Goal: Complete application form

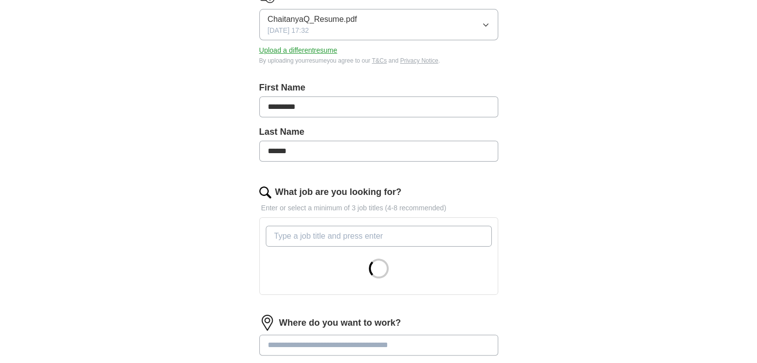
scroll to position [149, 0]
click at [345, 238] on input "What job are you looking for?" at bounding box center [379, 235] width 226 height 21
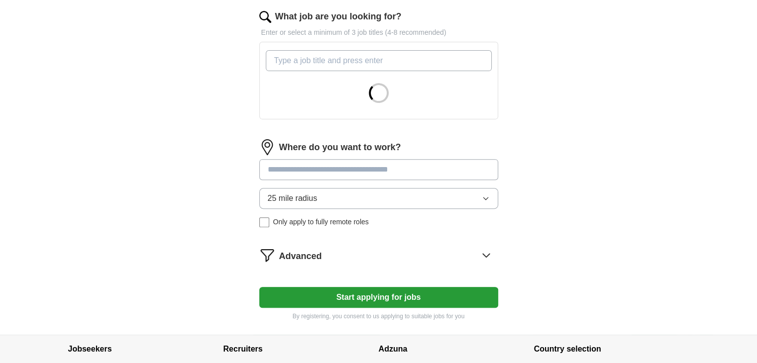
scroll to position [348, 0]
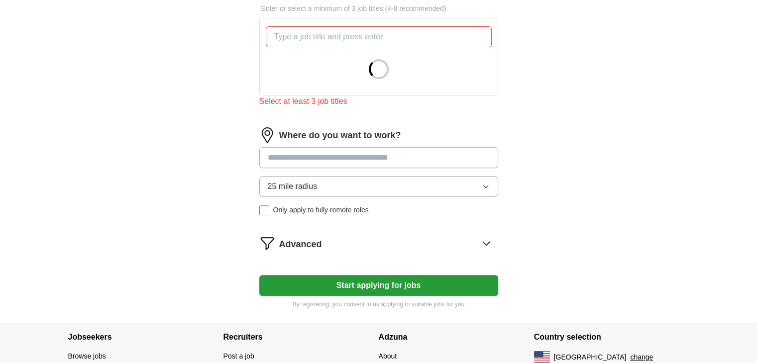
click at [367, 227] on form "Select a resume ChaitanyaQ_Resume.pdf [DATE] 17:32 Upload a different resume By…" at bounding box center [378, 49] width 239 height 522
click at [360, 246] on div "Advanced" at bounding box center [388, 243] width 219 height 16
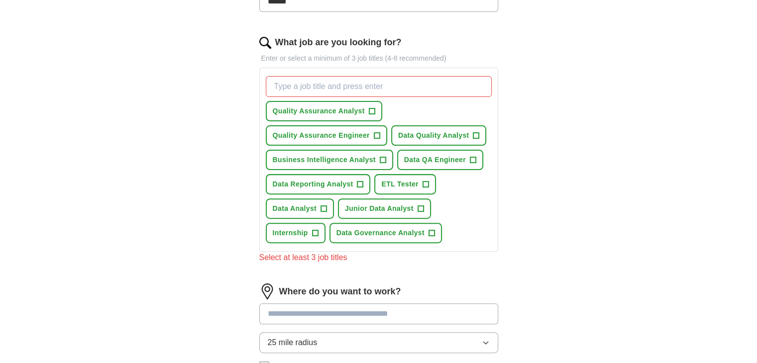
scroll to position [249, 0]
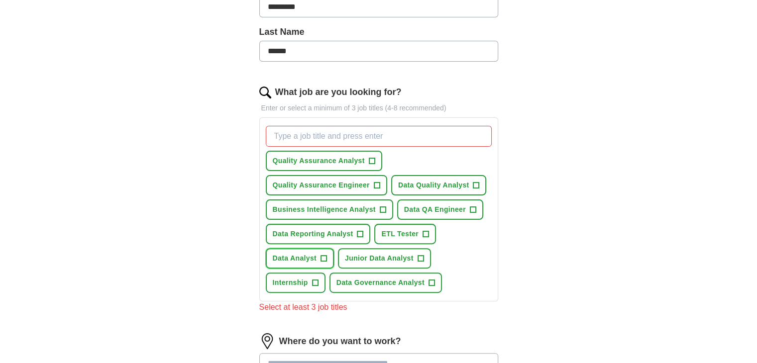
click at [291, 253] on span "Data Analyst" at bounding box center [295, 258] width 44 height 10
click at [321, 229] on span "Data Reporting Analyst" at bounding box center [313, 234] width 81 height 10
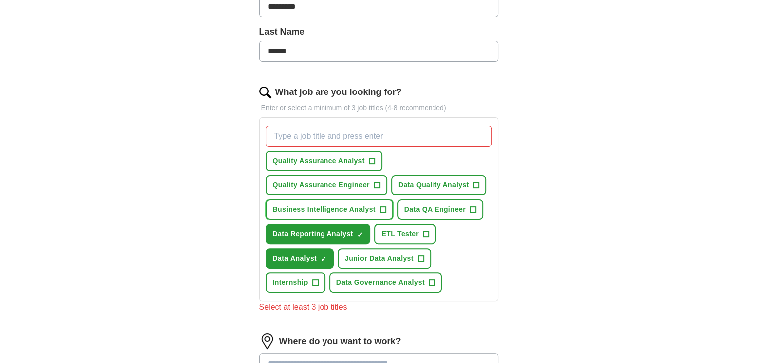
click at [340, 205] on span "Business Intelligence Analyst" at bounding box center [324, 210] width 103 height 10
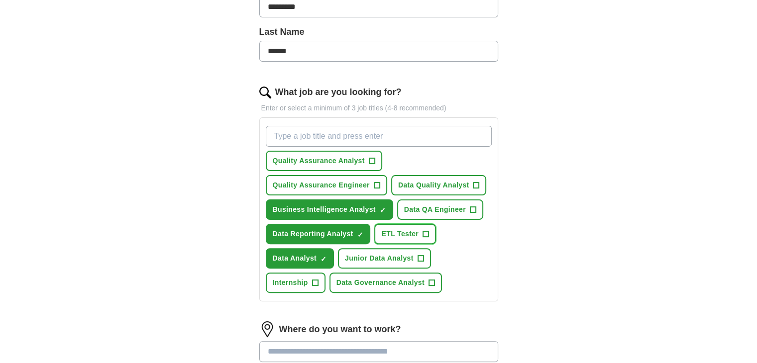
click at [403, 237] on button "ETL Tester +" at bounding box center [405, 234] width 62 height 20
click at [408, 233] on span "ETL Tester" at bounding box center [399, 234] width 37 height 10
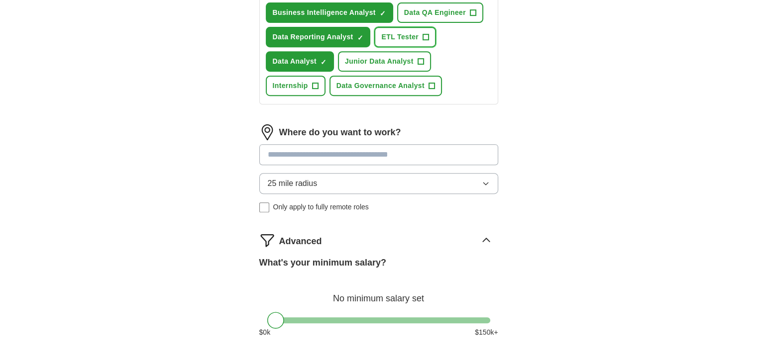
scroll to position [448, 0]
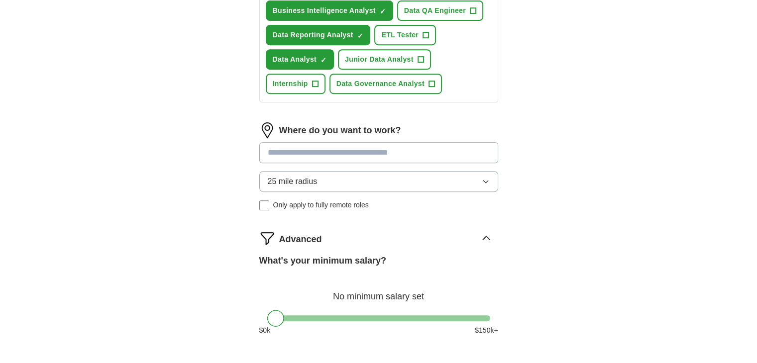
click at [347, 180] on button "25 mile radius" at bounding box center [378, 181] width 239 height 21
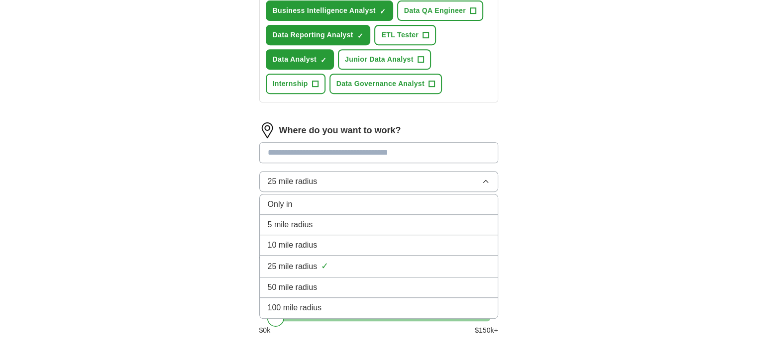
click at [340, 305] on div "100 mile radius" at bounding box center [379, 308] width 222 height 12
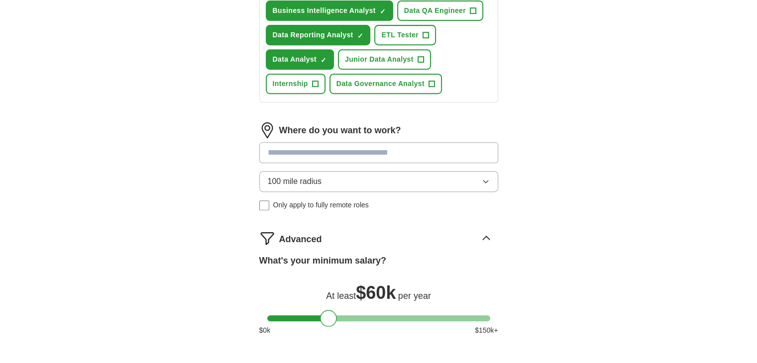
drag, startPoint x: 273, startPoint y: 312, endPoint x: 326, endPoint y: 324, distance: 54.8
click at [326, 324] on div "What's your minimum salary? At least $ 60k per year $ 0 k $ 150 k+" at bounding box center [378, 299] width 239 height 90
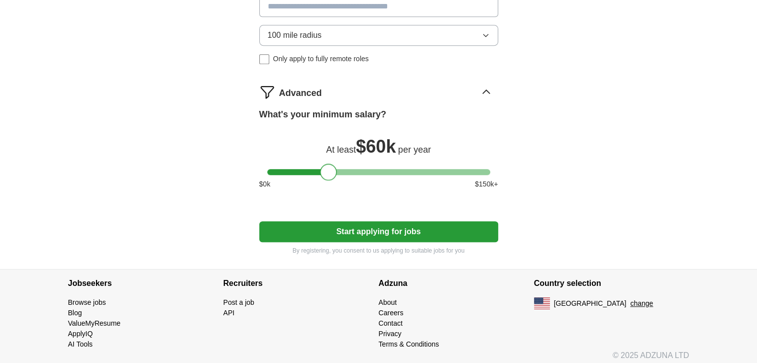
scroll to position [597, 0]
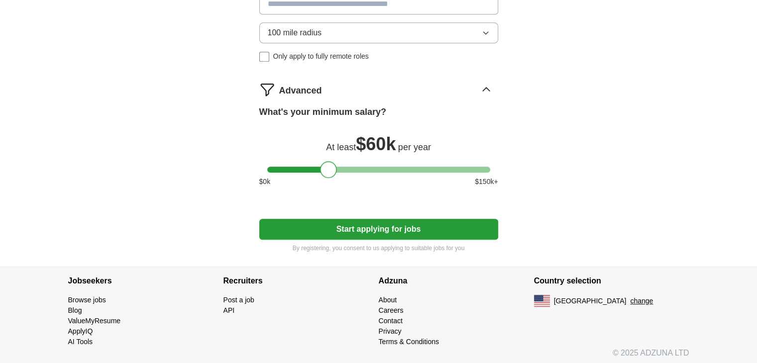
click at [393, 228] on button "Start applying for jobs" at bounding box center [378, 229] width 239 height 21
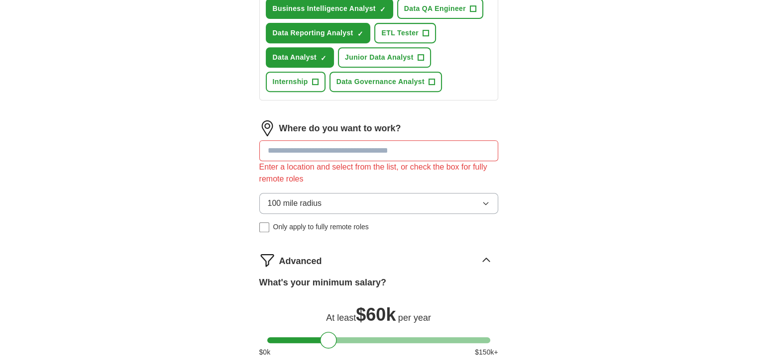
scroll to position [447, 0]
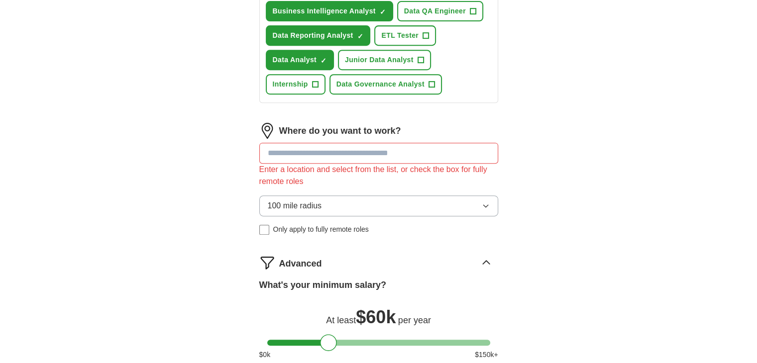
click at [327, 154] on input at bounding box center [378, 153] width 239 height 21
type input "******"
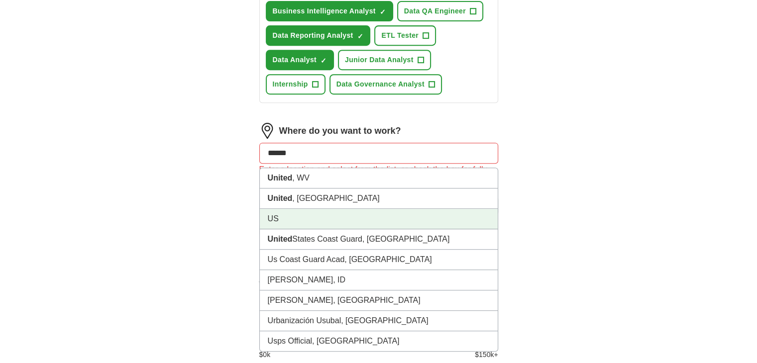
click at [338, 222] on li "US" at bounding box center [379, 219] width 238 height 20
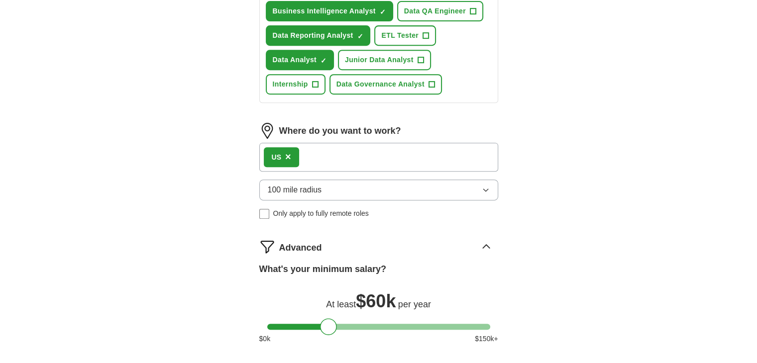
click at [341, 154] on div "US ×" at bounding box center [378, 157] width 239 height 29
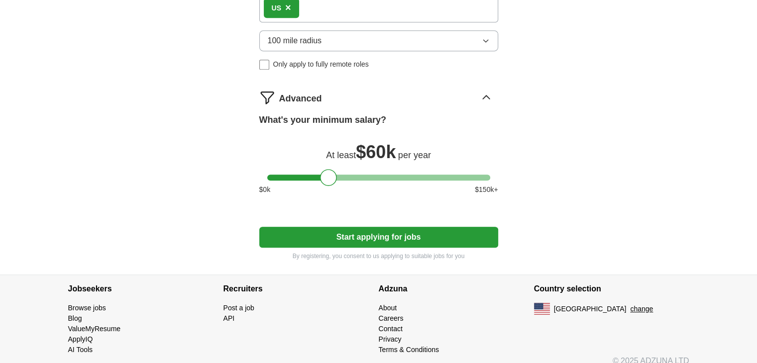
click at [385, 227] on button "Start applying for jobs" at bounding box center [378, 237] width 239 height 21
select select "**"
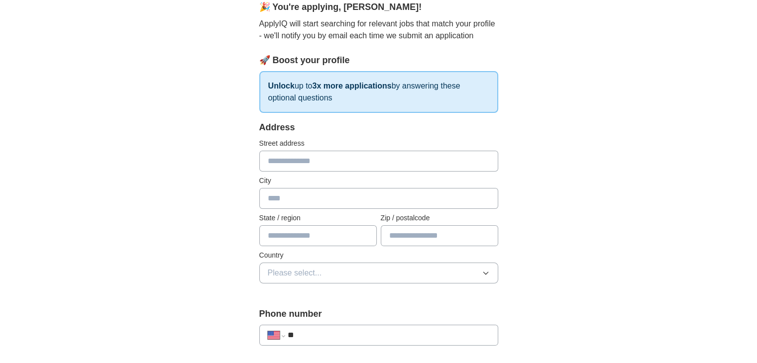
scroll to position [100, 0]
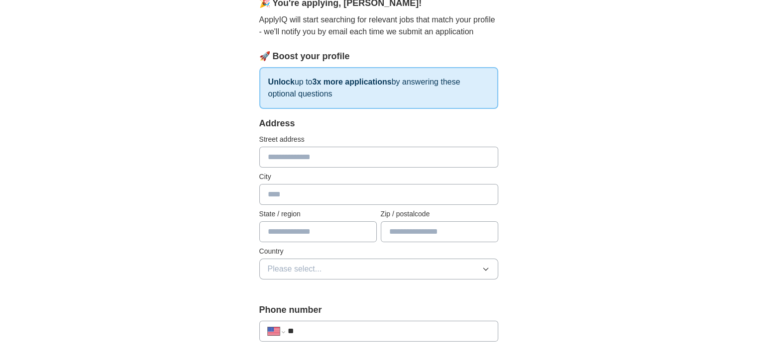
click at [353, 155] on input "text" at bounding box center [378, 157] width 239 height 21
type input "**********"
type input "*******"
type input "**"
type input "*****"
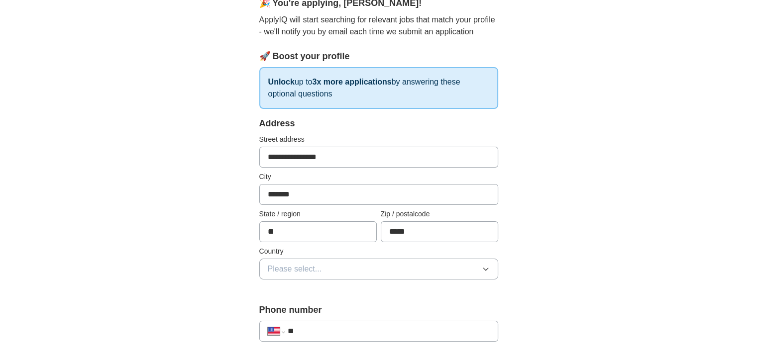
scroll to position [149, 0]
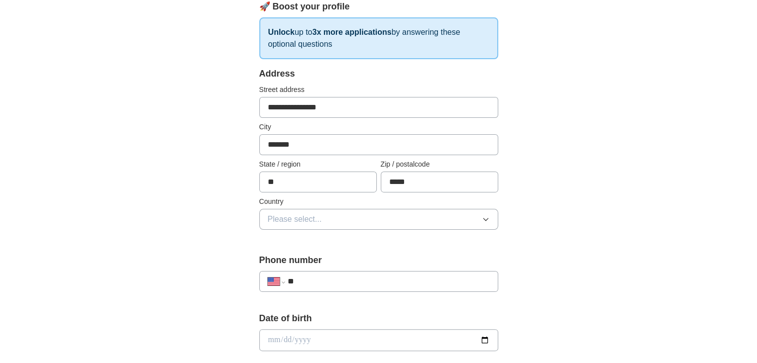
click at [336, 215] on button "Please select..." at bounding box center [378, 219] width 239 height 21
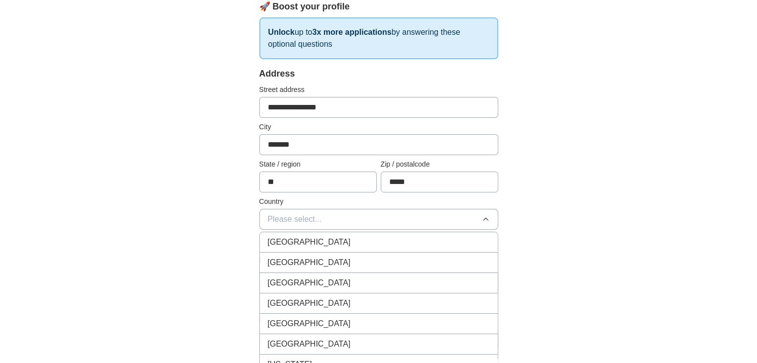
click at [340, 262] on div "[GEOGRAPHIC_DATA]" at bounding box center [379, 263] width 222 height 12
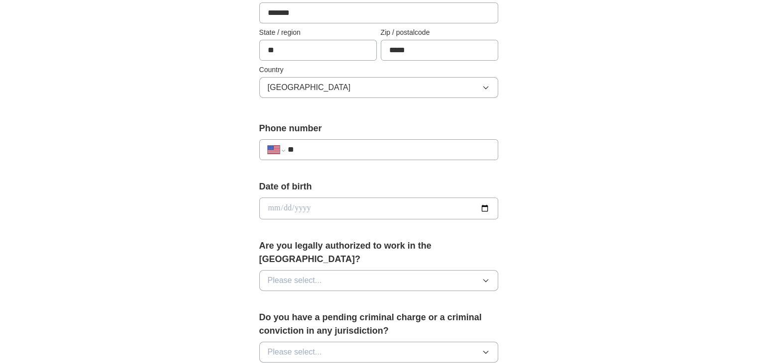
scroll to position [299, 0]
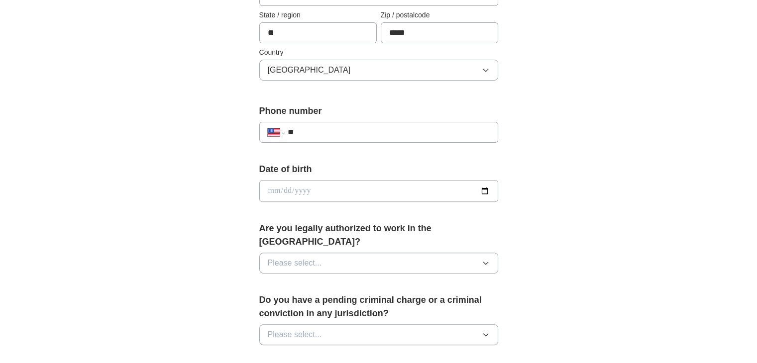
click at [483, 192] on input "date" at bounding box center [378, 191] width 239 height 22
click at [276, 195] on input "date" at bounding box center [378, 191] width 239 height 22
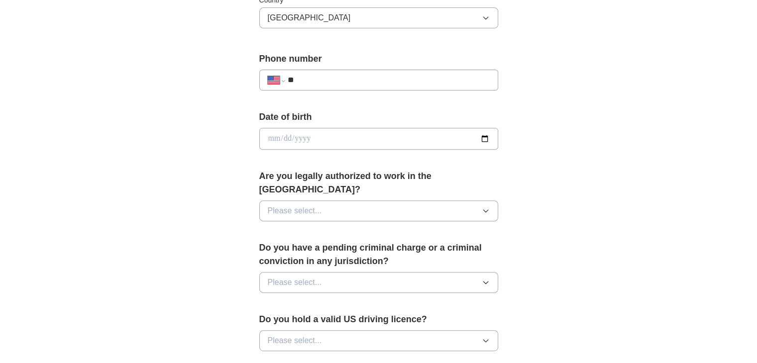
scroll to position [370, 0]
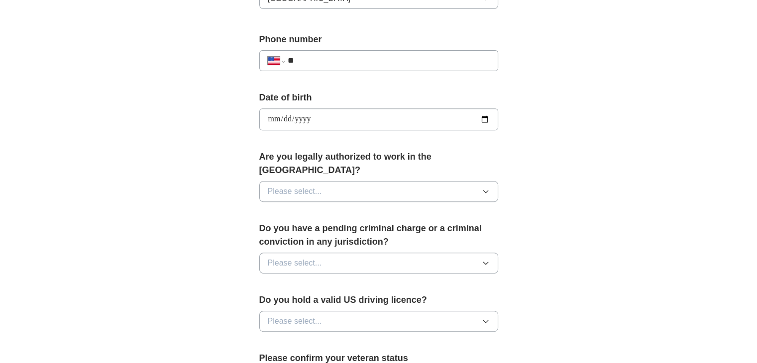
type input "**********"
click at [303, 186] on span "Please select..." at bounding box center [295, 192] width 54 height 12
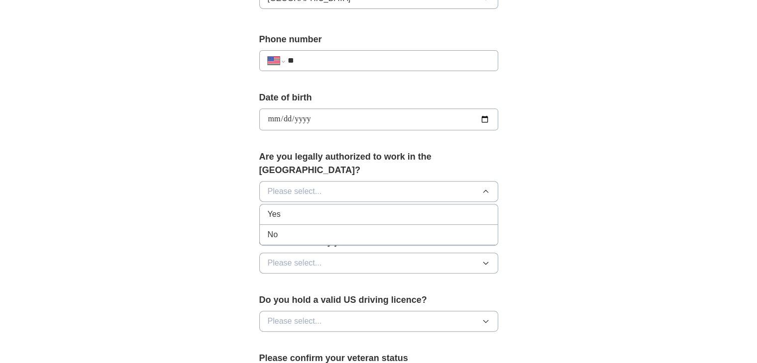
click at [313, 209] on div "Yes" at bounding box center [379, 215] width 222 height 12
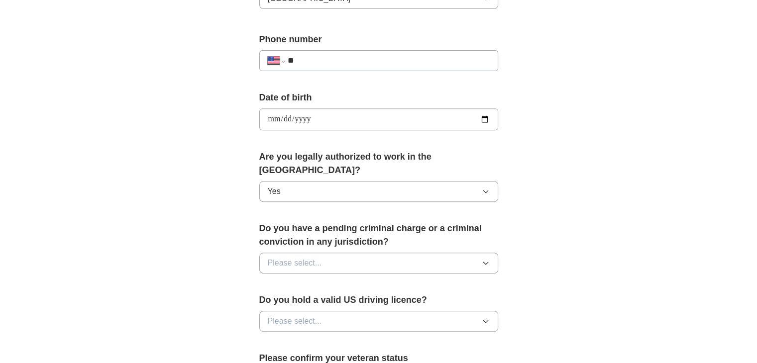
click at [323, 253] on button "Please select..." at bounding box center [378, 263] width 239 height 21
click at [340, 301] on div "No" at bounding box center [379, 307] width 222 height 12
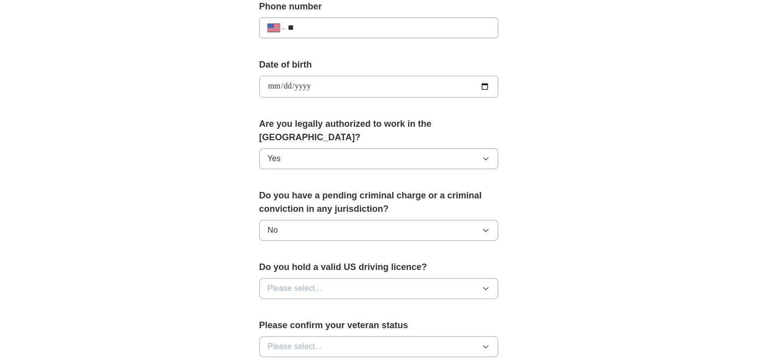
scroll to position [420, 0]
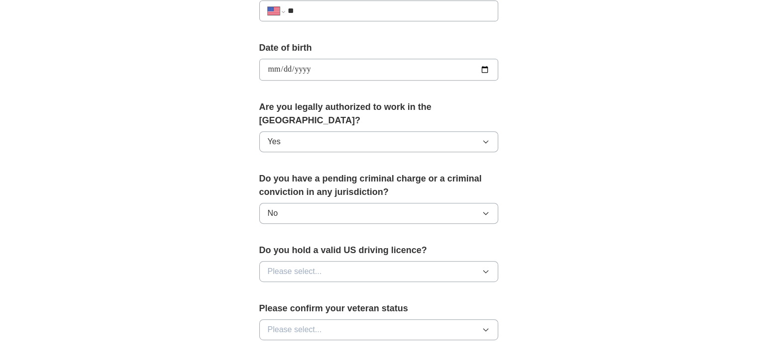
click at [334, 261] on button "Please select..." at bounding box center [378, 271] width 239 height 21
click at [179, 270] on div "**********" at bounding box center [378, 63] width 637 height 906
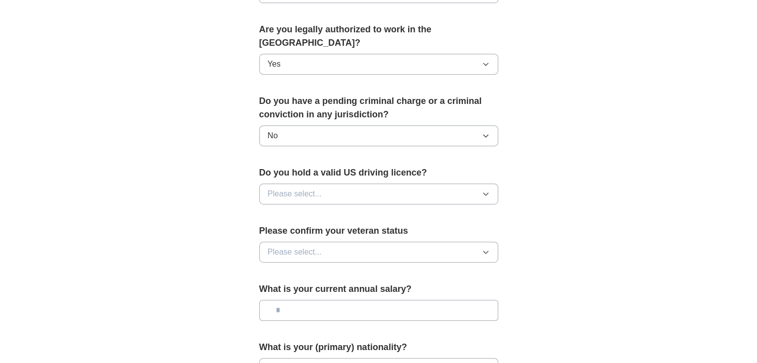
scroll to position [520, 0]
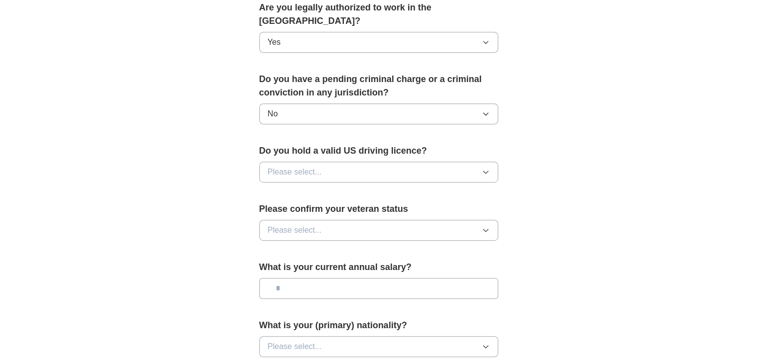
click at [353, 220] on button "Please select..." at bounding box center [378, 230] width 239 height 21
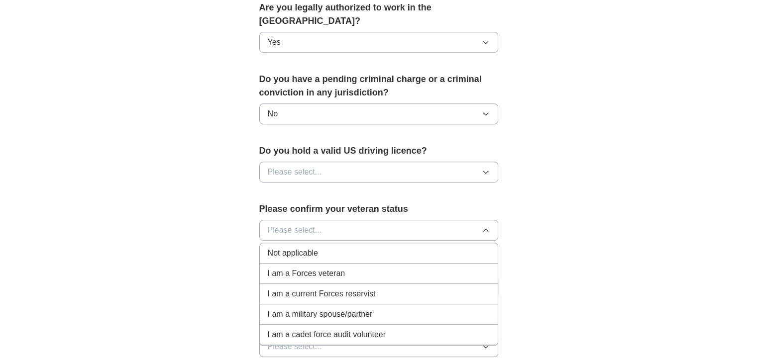
click at [348, 247] on div "Not applicable" at bounding box center [379, 253] width 222 height 12
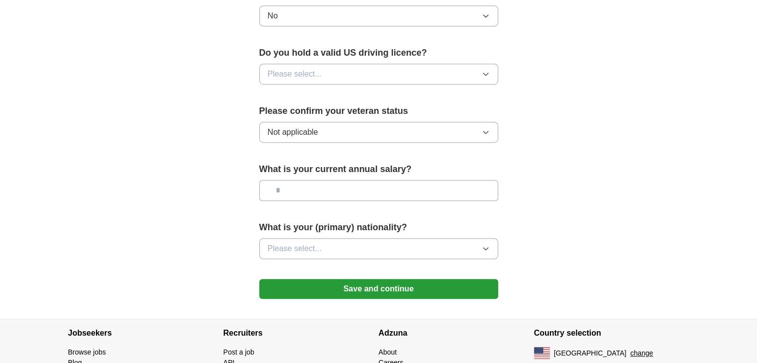
scroll to position [619, 0]
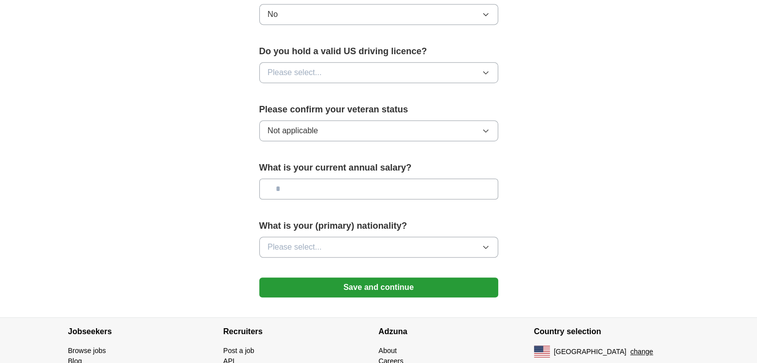
click at [373, 278] on button "Save and continue" at bounding box center [378, 288] width 239 height 20
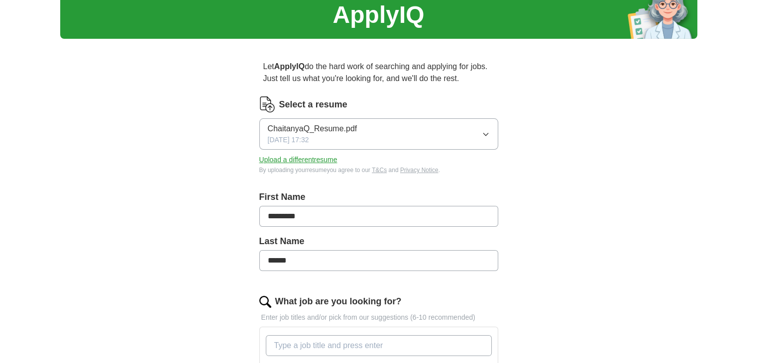
scroll to position [50, 0]
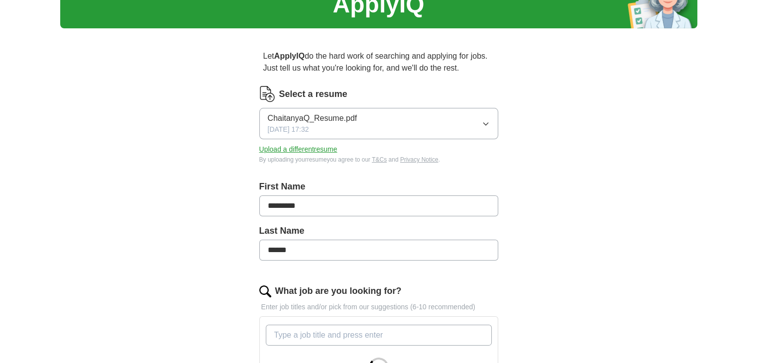
click at [424, 125] on button "ChaitanyaQ_Resume.pdf [DATE] 17:32" at bounding box center [378, 123] width 239 height 31
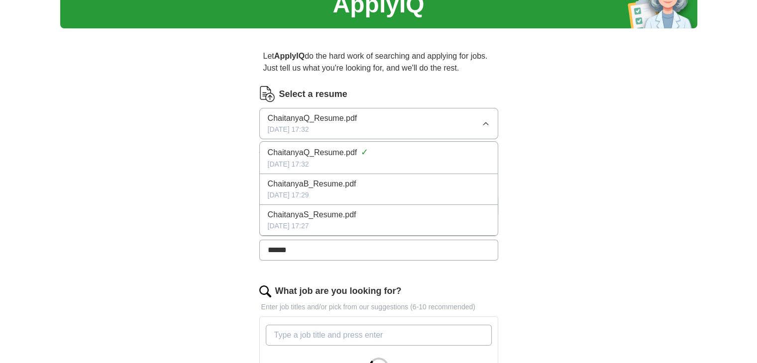
click at [384, 217] on div "ChaitanyaS_Resume.pdf" at bounding box center [379, 215] width 222 height 12
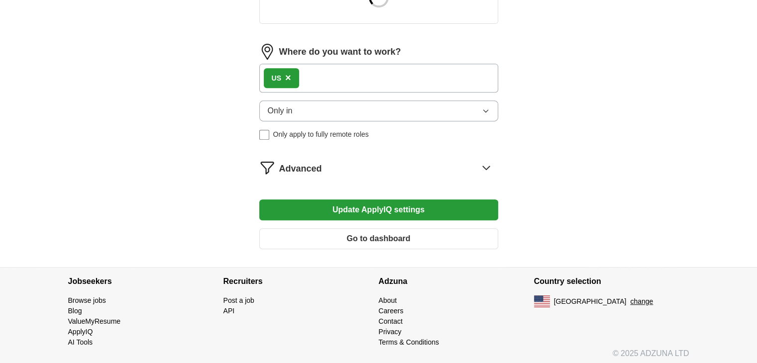
scroll to position [423, 0]
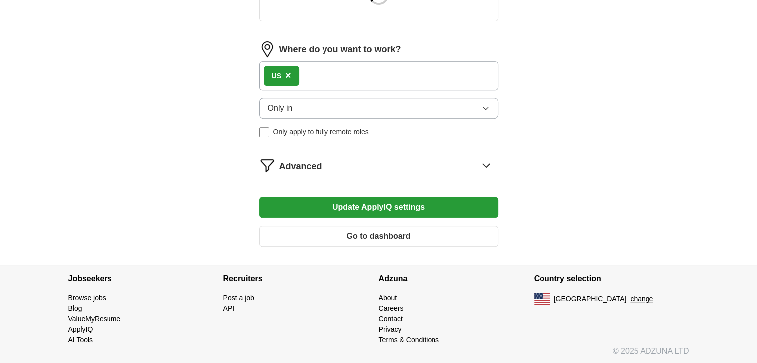
click at [392, 211] on button "Update ApplyIQ settings" at bounding box center [378, 207] width 239 height 21
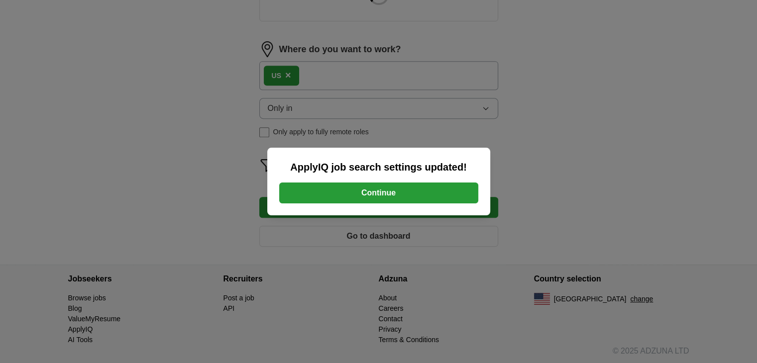
click at [396, 182] on div "ApplyIQ job search settings updated! Continue" at bounding box center [378, 182] width 223 height 68
click at [396, 192] on button "Continue" at bounding box center [378, 193] width 199 height 21
